Goal: Transaction & Acquisition: Purchase product/service

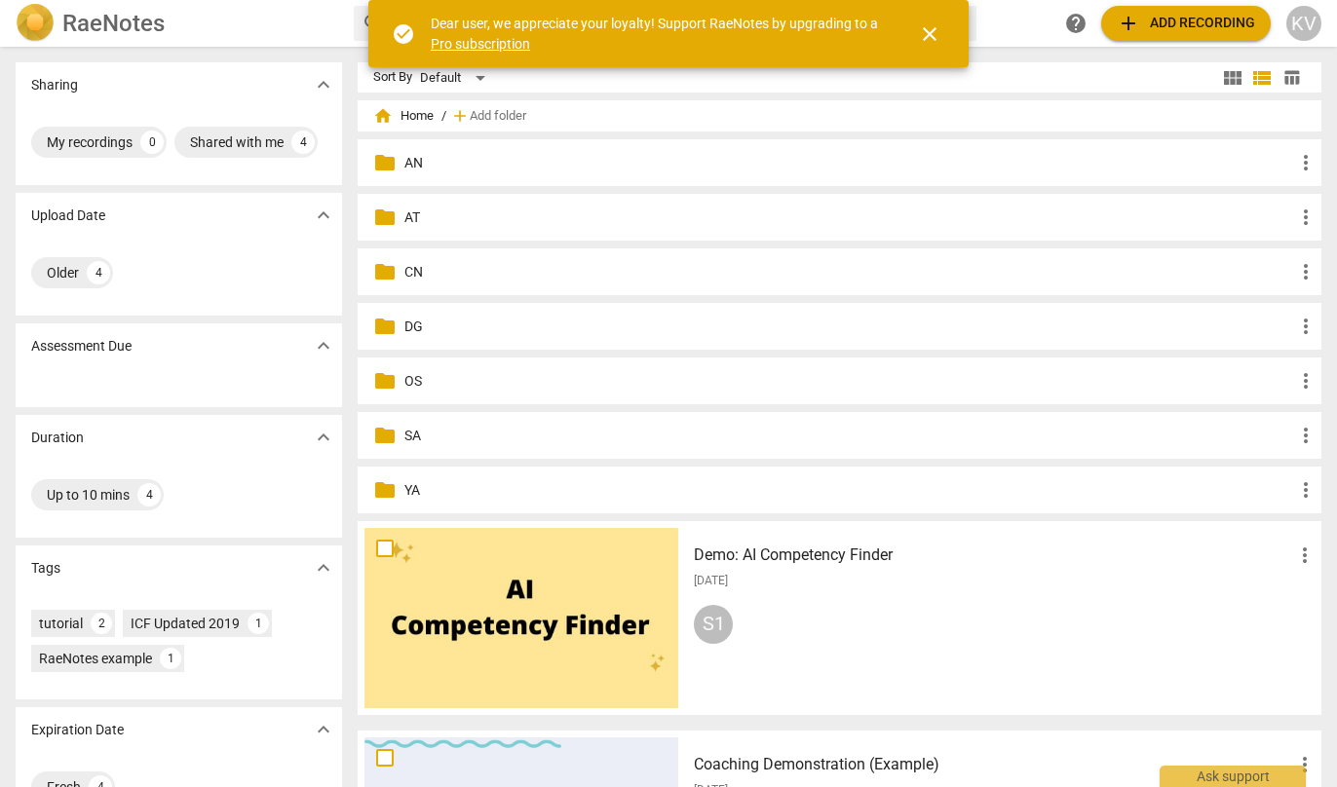
click at [416, 163] on p "AN" at bounding box center [848, 163] width 889 height 20
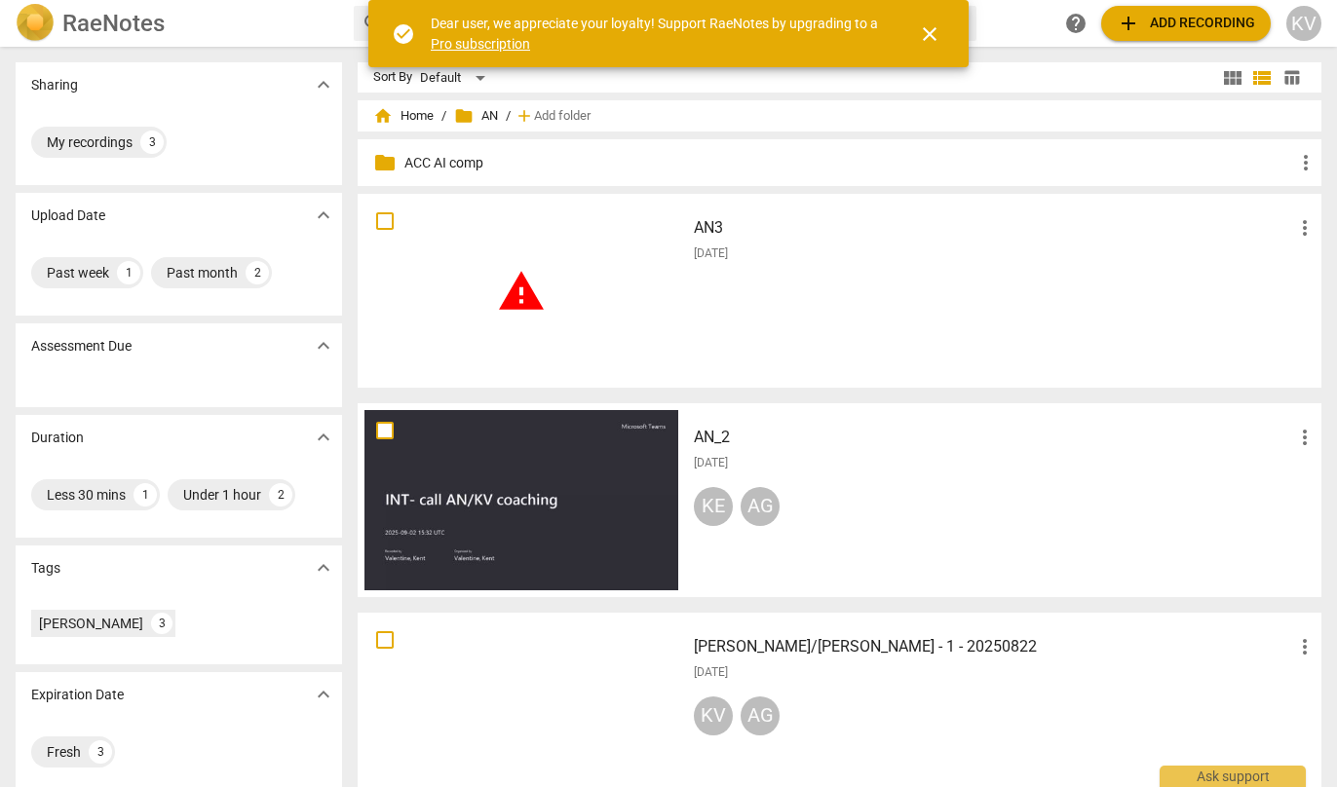
click at [527, 289] on span "warning" at bounding box center [521, 291] width 49 height 49
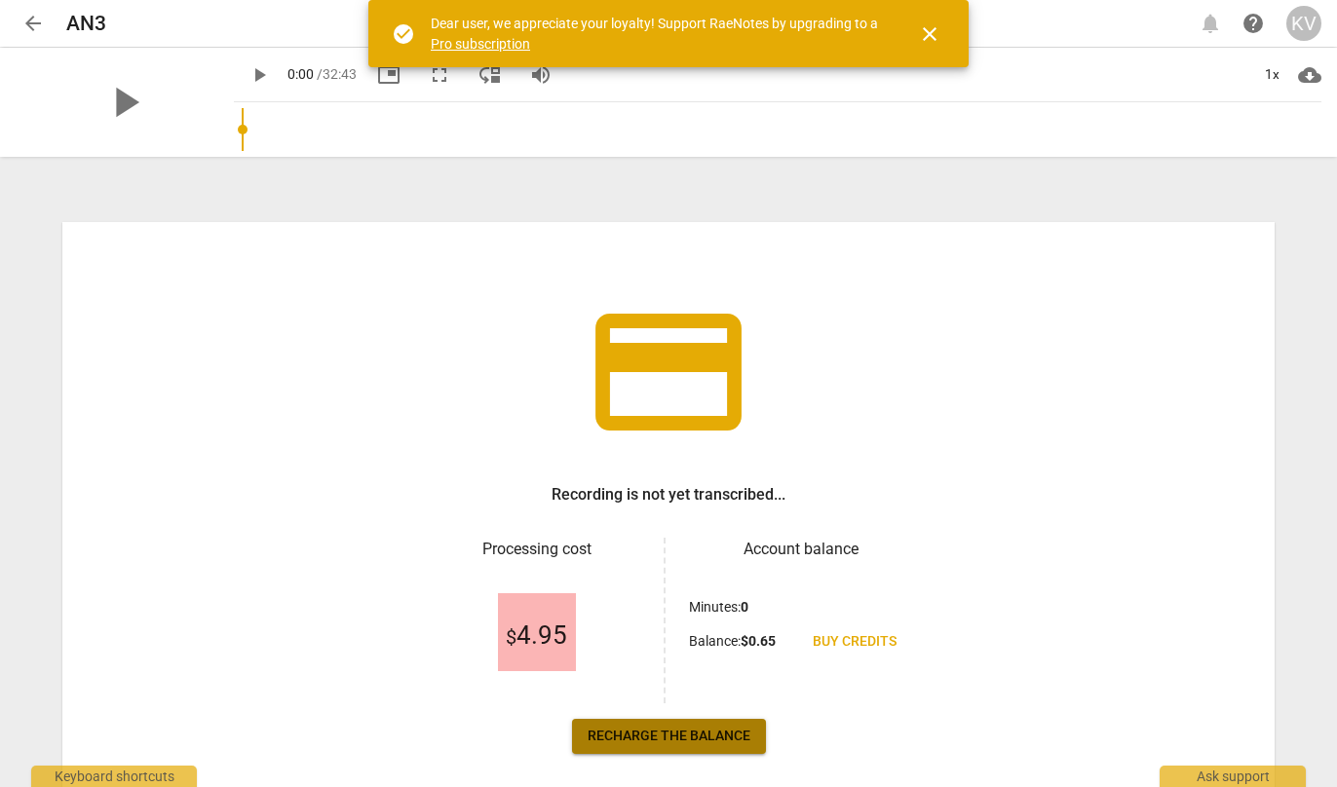
click at [711, 728] on span "Recharge the balance" at bounding box center [668, 736] width 163 height 19
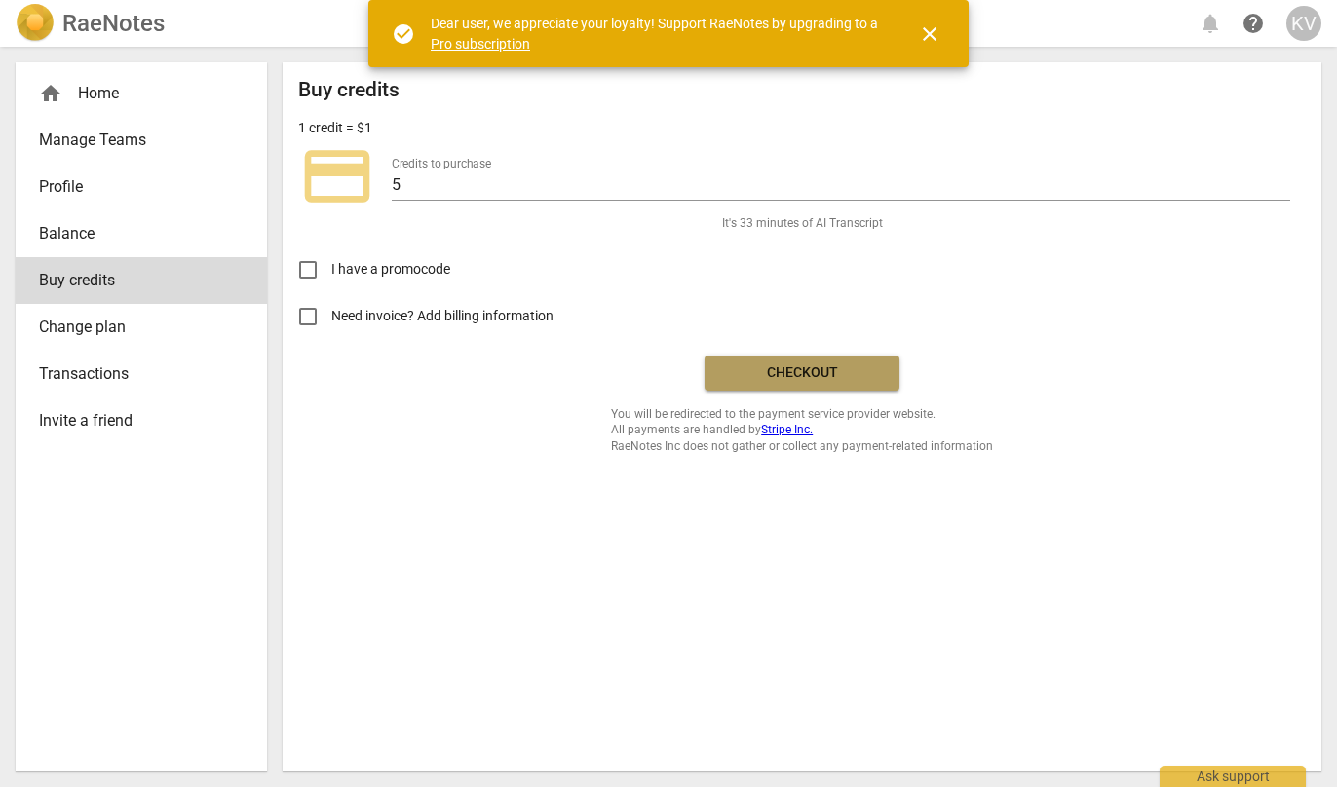
click at [797, 368] on span "Checkout" at bounding box center [802, 372] width 164 height 19
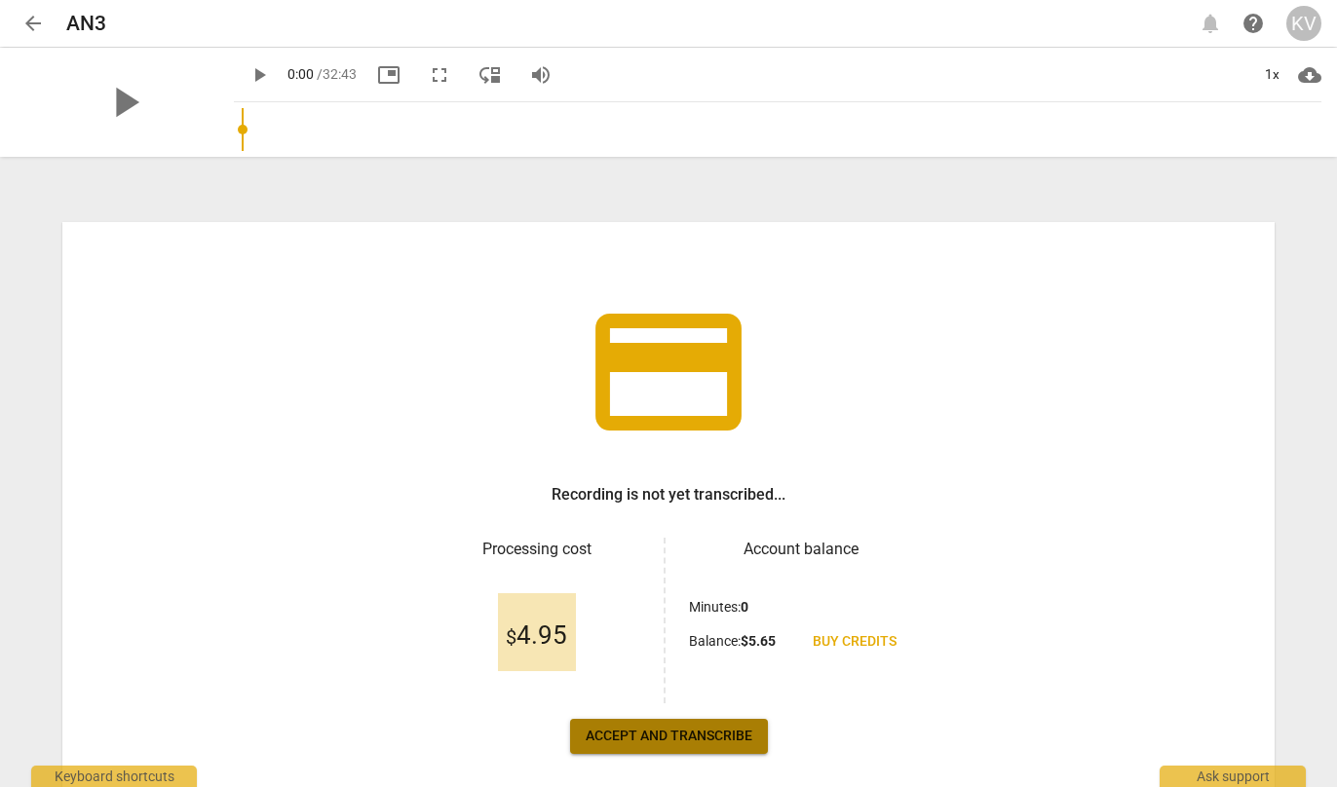
click at [672, 741] on span "Accept and transcribe" at bounding box center [669, 736] width 167 height 19
